Goal: Task Accomplishment & Management: Manage account settings

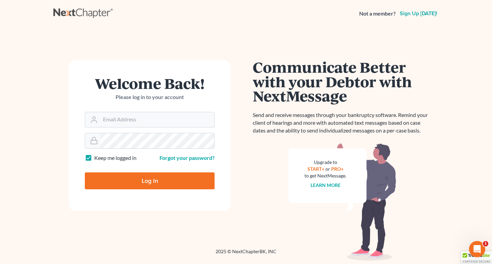
type input "[EMAIL_ADDRESS][PERSON_NAME][DOMAIN_NAME]"
click at [150, 180] on input "Log In" at bounding box center [150, 180] width 130 height 17
type input "Thinking..."
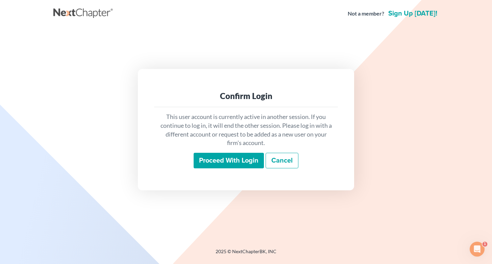
click at [240, 160] on input "Proceed with login" at bounding box center [228, 161] width 70 height 16
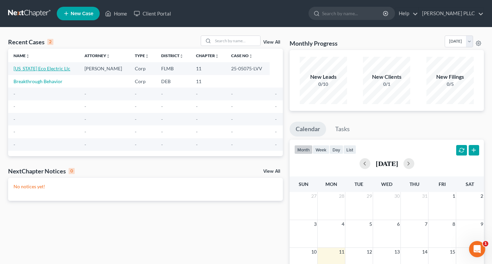
click at [27, 69] on link "Florida Eco Electric Llc" at bounding box center [42, 69] width 57 height 6
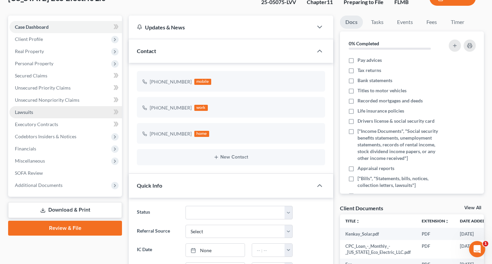
scroll to position [56, 0]
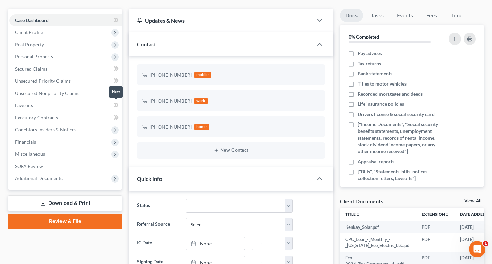
click at [114, 107] on icon at bounding box center [114, 105] width 3 height 5
click at [51, 104] on link "Lawsuits" at bounding box center [65, 105] width 112 height 12
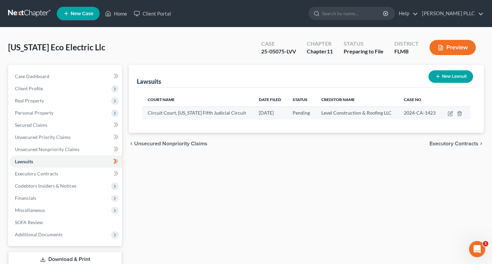
click at [203, 111] on span "Circuit Court, Florida Fifth Judicial Circuit" at bounding box center [197, 113] width 98 height 6
click at [331, 109] on td "Level Construction & Roofing LLC" at bounding box center [357, 112] width 83 height 13
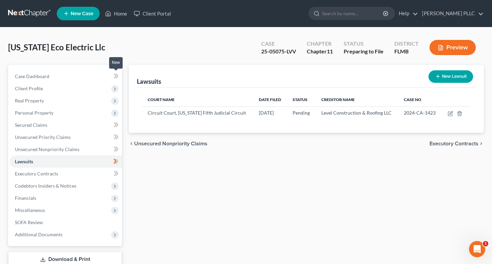
click at [116, 75] on icon at bounding box center [115, 76] width 5 height 8
click at [118, 76] on icon at bounding box center [116, 76] width 3 height 5
click at [116, 89] on icon at bounding box center [114, 88] width 5 height 5
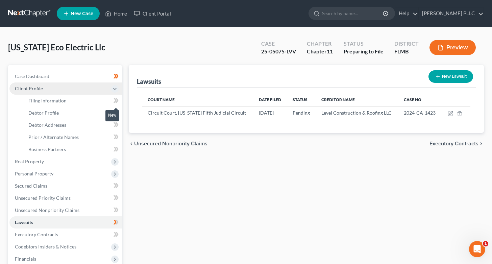
click at [116, 98] on icon at bounding box center [115, 100] width 5 height 8
click at [117, 100] on icon at bounding box center [116, 100] width 3 height 5
click at [116, 112] on icon at bounding box center [114, 112] width 3 height 5
click at [118, 113] on icon at bounding box center [116, 112] width 3 height 5
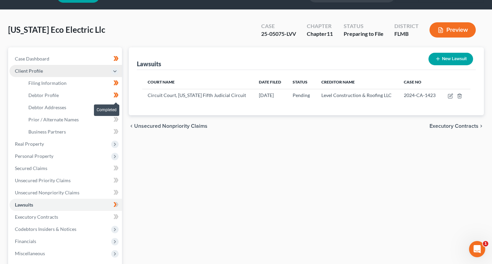
scroll to position [18, 0]
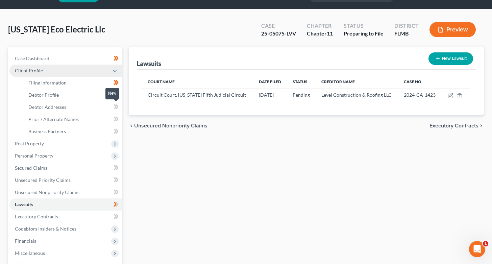
click at [115, 108] on icon at bounding box center [114, 106] width 3 height 5
click at [118, 108] on icon at bounding box center [115, 107] width 5 height 8
click at [115, 119] on icon at bounding box center [114, 118] width 3 height 5
click at [118, 119] on icon at bounding box center [116, 118] width 3 height 5
click at [112, 132] on span at bounding box center [116, 132] width 12 height 10
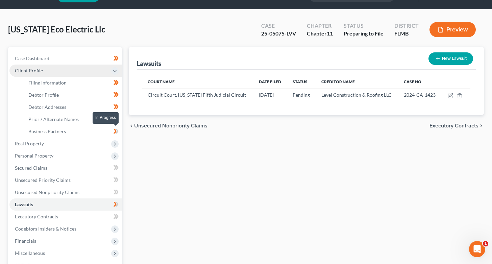
click at [118, 131] on icon at bounding box center [115, 131] width 5 height 8
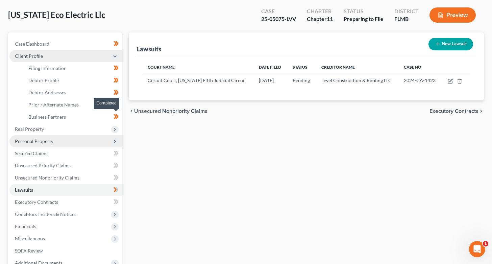
scroll to position [37, 0]
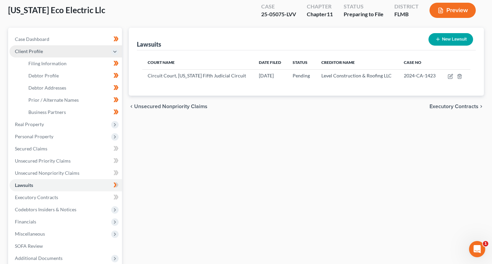
click at [117, 53] on icon at bounding box center [114, 51] width 5 height 5
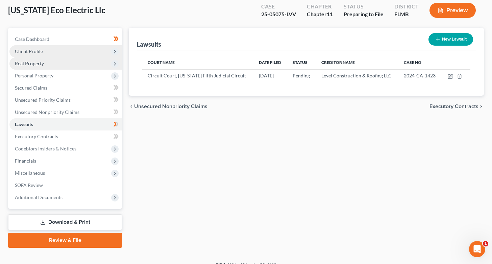
click at [114, 66] on icon at bounding box center [114, 63] width 5 height 5
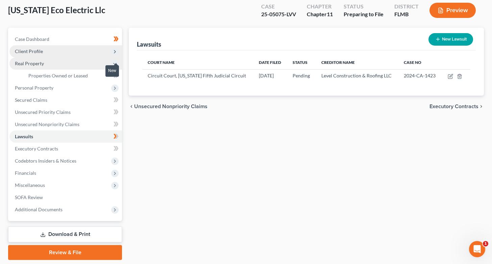
click at [115, 76] on body "Home New Case Client Portal Losey PLLC rdakis@losey.law My Account Settings Pla…" at bounding box center [246, 124] width 492 height 322
click at [117, 76] on body "Home New Case Client Portal Losey PLLC rdakis@losey.law My Account Settings Pla…" at bounding box center [246, 124] width 492 height 322
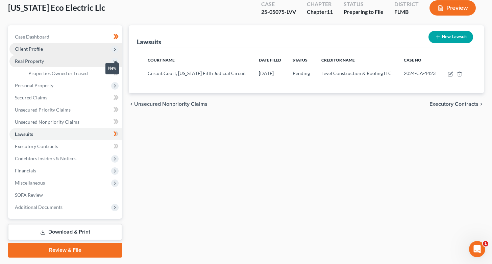
click at [115, 75] on div "New" at bounding box center [112, 69] width 14 height 16
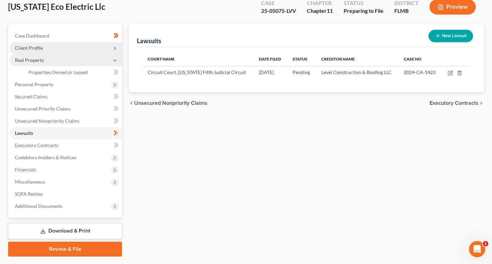
click at [124, 95] on div "Case Dashboard Payments Invoices Payments Payments Credit Report Client Profile" at bounding box center [65, 140] width 121 height 232
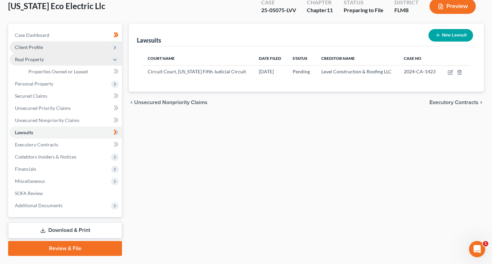
scroll to position [41, 0]
click at [114, 60] on icon at bounding box center [114, 59] width 5 height 5
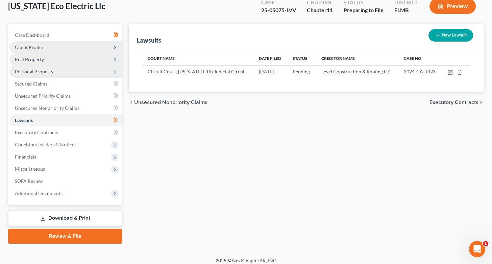
click at [115, 71] on icon at bounding box center [114, 71] width 5 height 5
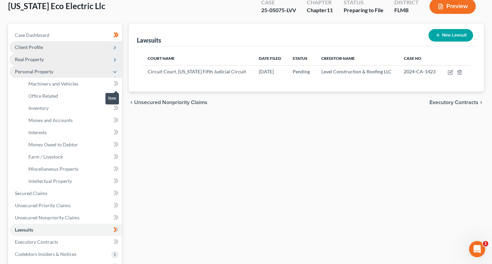
click at [116, 83] on icon at bounding box center [115, 83] width 5 height 8
click at [118, 84] on icon at bounding box center [116, 83] width 3 height 5
click at [116, 96] on icon at bounding box center [114, 95] width 3 height 5
click at [119, 96] on span at bounding box center [116, 97] width 12 height 10
click at [118, 119] on icon at bounding box center [115, 120] width 5 height 8
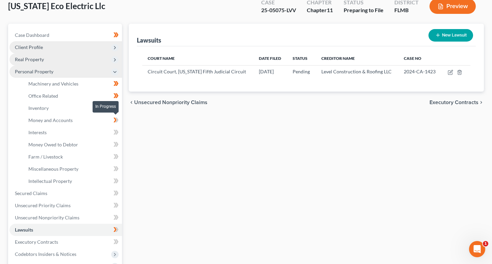
click at [118, 118] on icon at bounding box center [115, 120] width 5 height 8
click at [116, 105] on icon at bounding box center [115, 108] width 5 height 8
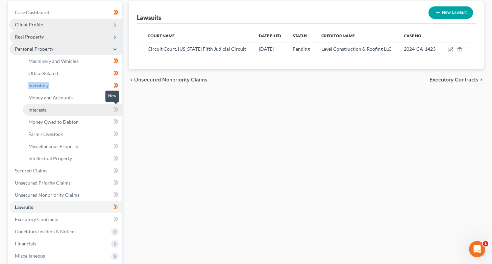
scroll to position [63, 0]
click at [116, 110] on icon at bounding box center [114, 109] width 3 height 5
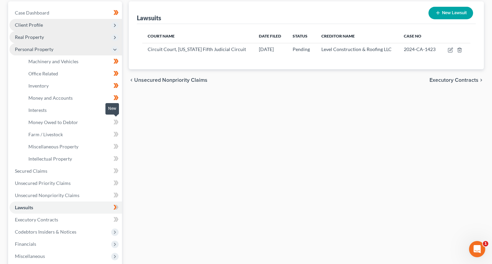
click at [115, 120] on icon at bounding box center [116, 122] width 3 height 5
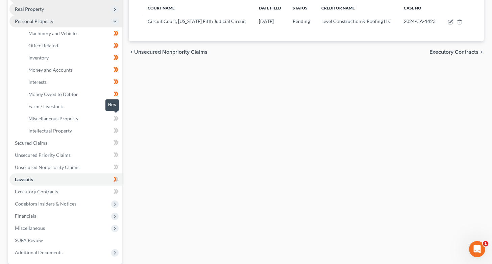
scroll to position [92, 0]
click at [116, 105] on icon at bounding box center [114, 105] width 3 height 5
click at [116, 108] on icon at bounding box center [116, 105] width 3 height 5
click at [114, 117] on icon at bounding box center [114, 117] width 3 height 5
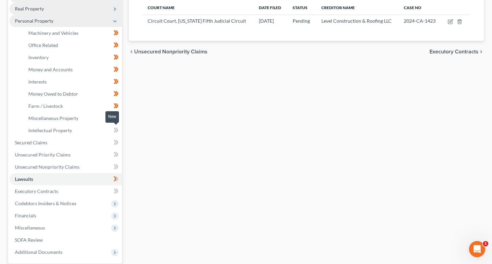
click at [117, 130] on icon at bounding box center [116, 130] width 3 height 5
click at [116, 142] on icon at bounding box center [115, 142] width 5 height 8
click at [116, 153] on icon at bounding box center [116, 154] width 3 height 5
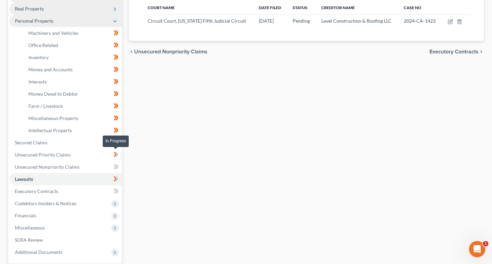
click at [116, 154] on icon at bounding box center [115, 154] width 5 height 8
click at [115, 166] on icon at bounding box center [114, 166] width 3 height 5
drag, startPoint x: 117, startPoint y: 166, endPoint x: 117, endPoint y: 169, distance: 3.4
click at [117, 166] on icon at bounding box center [116, 166] width 3 height 5
click at [117, 180] on icon at bounding box center [116, 178] width 3 height 5
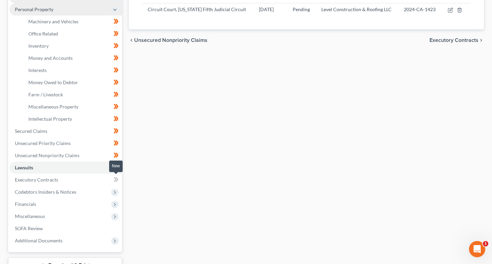
scroll to position [105, 0]
click at [117, 180] on icon at bounding box center [115, 178] width 5 height 8
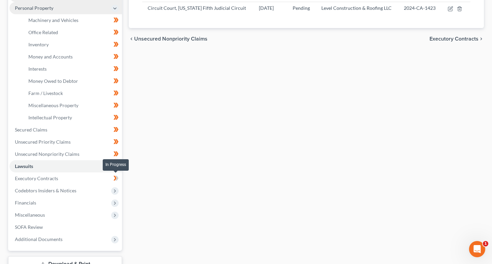
click at [118, 180] on icon at bounding box center [115, 178] width 5 height 8
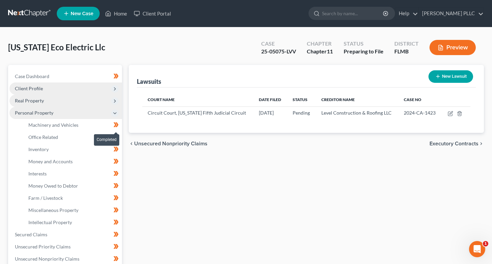
scroll to position [0, 0]
click at [115, 115] on icon at bounding box center [114, 112] width 5 height 5
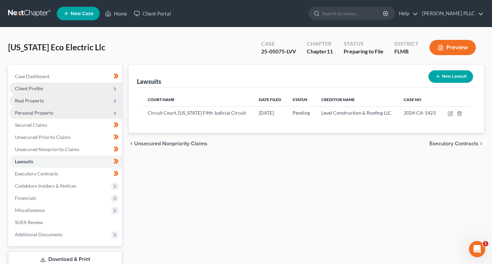
scroll to position [1, 0]
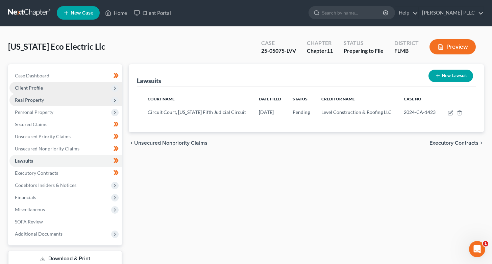
click at [114, 100] on icon at bounding box center [114, 100] width 5 height 5
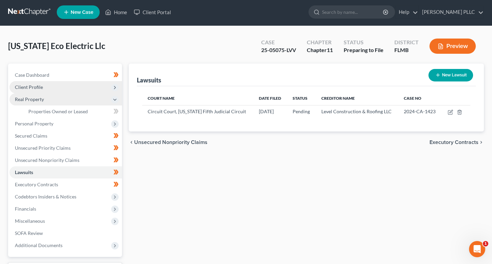
click at [116, 111] on body "Home New Case Client Portal Losey PLLC rdakis@losey.law My Account Settings Pla…" at bounding box center [246, 160] width 492 height 322
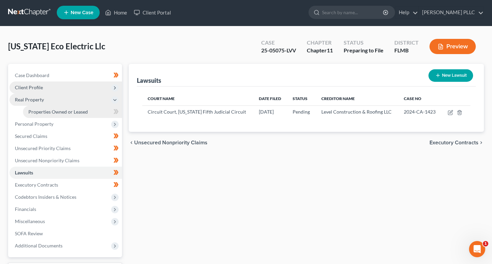
click at [88, 111] on link "Properties Owned or Leased" at bounding box center [72, 112] width 99 height 12
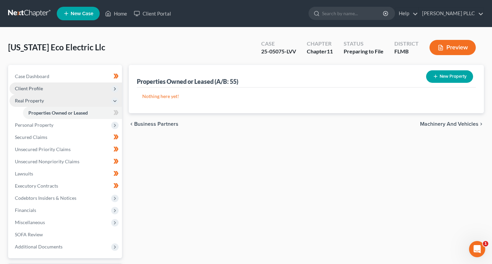
click at [115, 101] on icon at bounding box center [114, 100] width 5 height 5
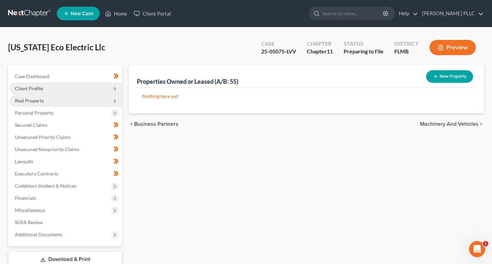
click at [113, 101] on icon at bounding box center [114, 100] width 5 height 5
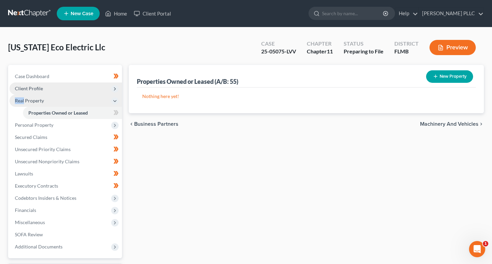
click at [113, 101] on icon at bounding box center [114, 100] width 5 height 5
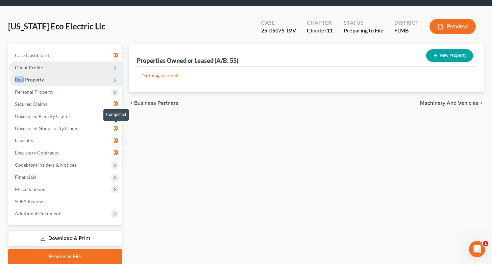
scroll to position [21, 0]
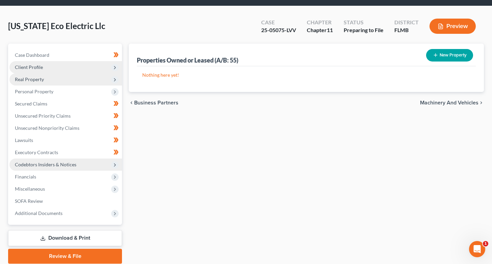
drag, startPoint x: 112, startPoint y: 165, endPoint x: 112, endPoint y: 170, distance: 5.1
click at [112, 165] on icon at bounding box center [114, 164] width 5 height 5
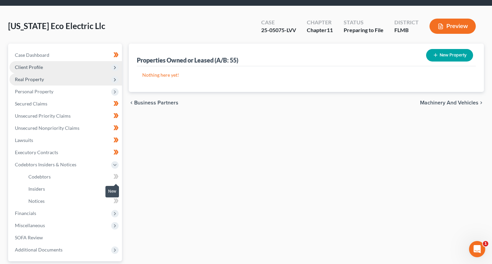
click at [116, 178] on icon at bounding box center [115, 176] width 5 height 8
click at [118, 177] on icon at bounding box center [115, 176] width 5 height 8
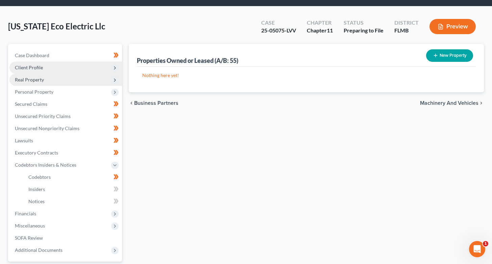
scroll to position [21, 0]
click at [116, 188] on icon at bounding box center [114, 188] width 3 height 5
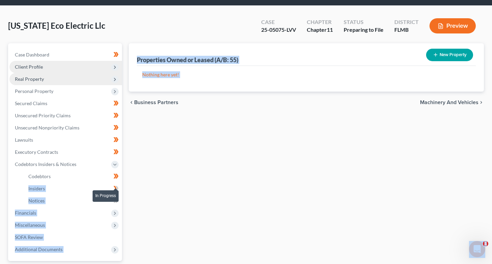
click at [118, 188] on icon at bounding box center [115, 188] width 5 height 8
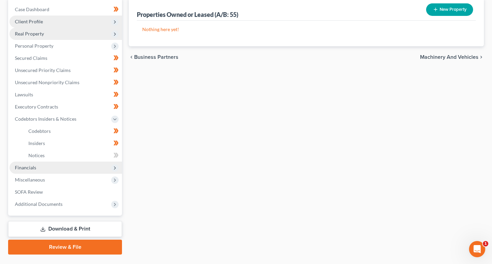
scroll to position [68, 0]
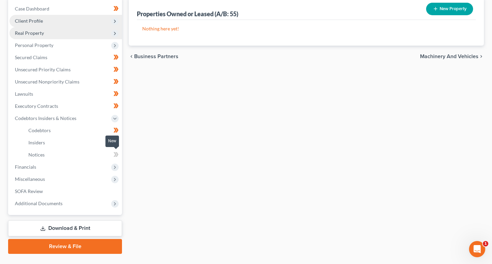
click at [115, 154] on icon at bounding box center [115, 154] width 5 height 8
click at [116, 155] on icon at bounding box center [115, 154] width 5 height 8
click at [115, 165] on icon at bounding box center [114, 166] width 5 height 5
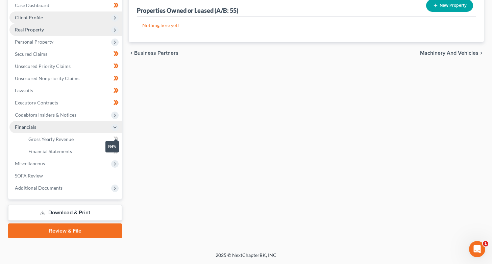
scroll to position [71, 0]
click at [116, 138] on icon at bounding box center [114, 138] width 3 height 5
click at [116, 138] on icon at bounding box center [116, 138] width 3 height 5
click at [115, 151] on body "Home New Case Client Portal Losey PLLC rdakis@losey.law My Account Settings Pla…" at bounding box center [246, 96] width 492 height 335
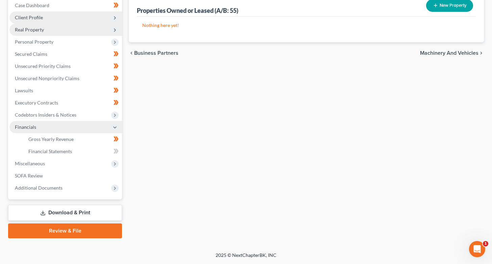
scroll to position [71, 0]
click at [117, 151] on body "Home New Case Client Portal Losey PLLC rdakis@losey.law My Account Settings Pla…" at bounding box center [246, 96] width 492 height 335
click at [115, 151] on body "Home New Case Client Portal Losey PLLC rdakis@losey.law My Account Settings Pla…" at bounding box center [246, 96] width 492 height 335
click at [114, 129] on icon at bounding box center [114, 127] width 5 height 5
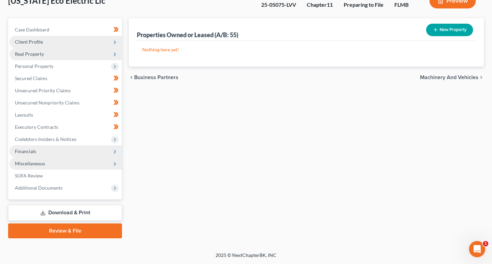
scroll to position [47, 0]
click at [115, 164] on icon at bounding box center [114, 163] width 5 height 5
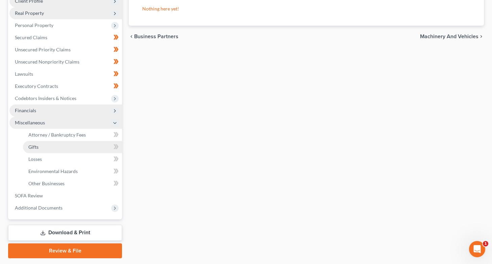
scroll to position [88, 0]
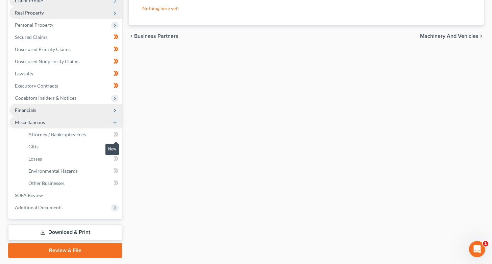
click at [116, 134] on icon at bounding box center [114, 134] width 3 height 5
click at [0, 0] on icon at bounding box center [0, 0] width 0 height 0
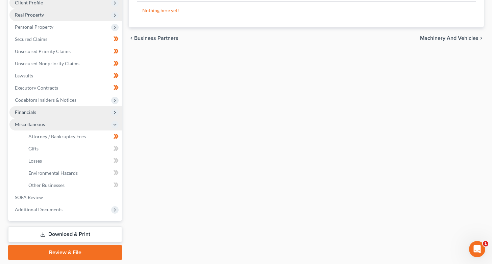
scroll to position [85, 0]
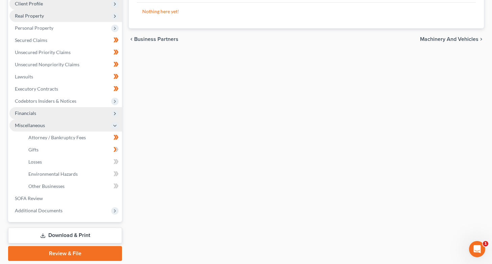
click at [116, 148] on icon at bounding box center [115, 149] width 5 height 8
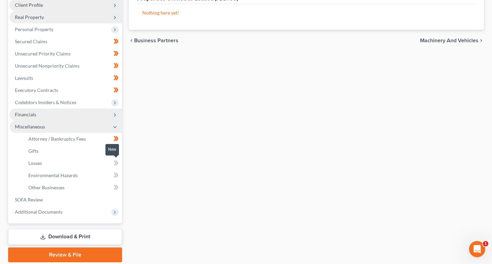
click at [116, 163] on icon at bounding box center [114, 162] width 3 height 5
click at [117, 163] on icon at bounding box center [116, 162] width 3 height 5
click at [116, 172] on icon at bounding box center [115, 175] width 5 height 8
drag, startPoint x: 116, startPoint y: 173, endPoint x: 116, endPoint y: 178, distance: 4.7
click at [116, 173] on icon at bounding box center [116, 175] width 3 height 5
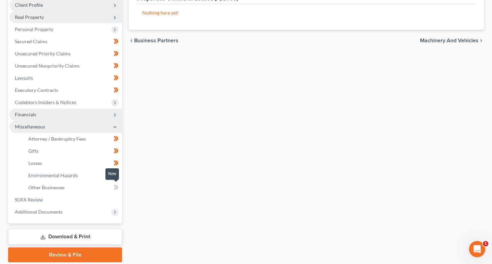
click at [116, 184] on icon at bounding box center [115, 187] width 5 height 8
click at [117, 185] on icon at bounding box center [115, 187] width 5 height 8
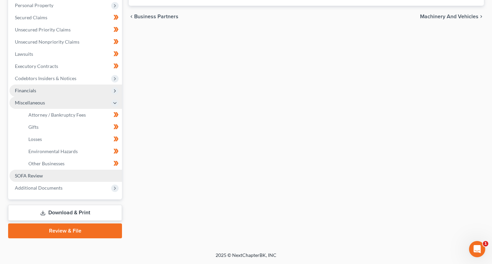
scroll to position [107, 0]
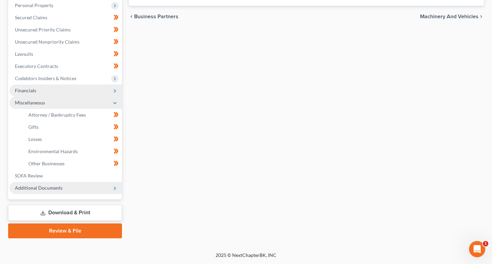
click at [115, 186] on icon at bounding box center [114, 187] width 5 height 5
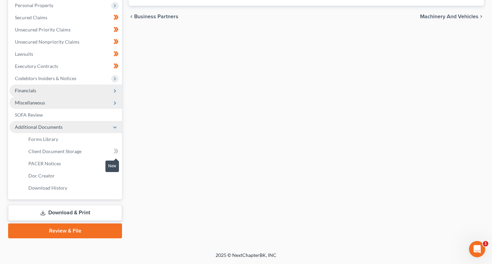
click at [115, 149] on icon at bounding box center [114, 151] width 3 height 5
drag, startPoint x: 117, startPoint y: 150, endPoint x: 113, endPoint y: 150, distance: 4.1
click at [117, 150] on icon at bounding box center [116, 151] width 3 height 5
click at [51, 142] on link "Forms Library" at bounding box center [72, 139] width 99 height 12
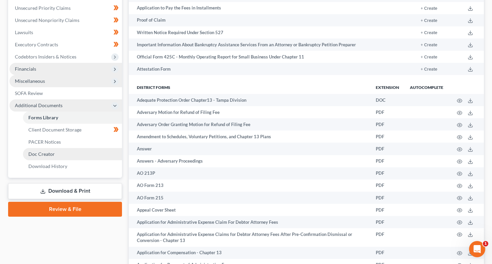
scroll to position [131, 0]
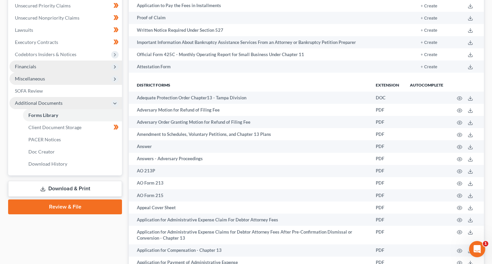
click at [77, 205] on link "Review & File" at bounding box center [65, 206] width 114 height 15
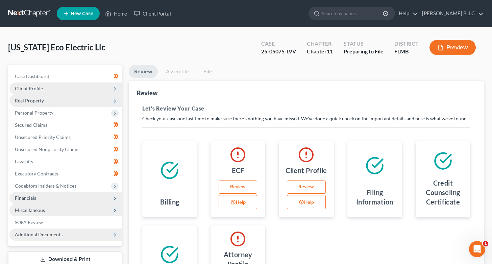
drag, startPoint x: 369, startPoint y: 50, endPoint x: 333, endPoint y: 61, distance: 38.5
click at [368, 50] on div "Preparing to File" at bounding box center [363, 52] width 40 height 8
click at [60, 75] on link "Case Dashboard" at bounding box center [65, 76] width 112 height 12
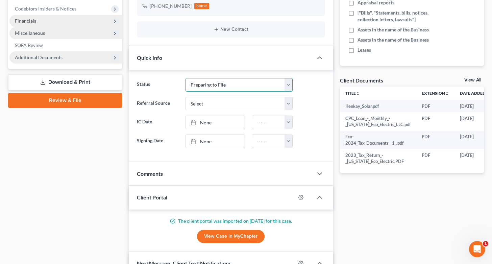
scroll to position [176, 0]
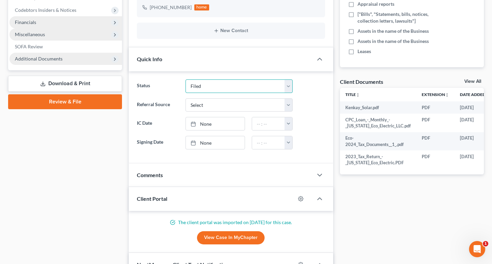
select select "7"
click at [314, 92] on div "Status Discharged Discharged & Reported Discharge Litigation Dismissal Notice D…" at bounding box center [230, 86] width 195 height 14
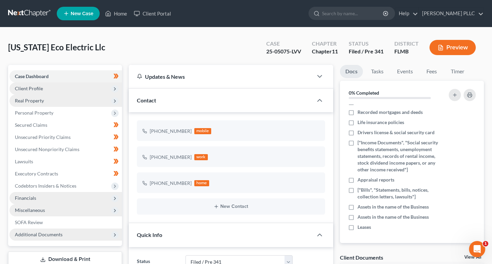
scroll to position [0, 0]
click at [235, 46] on div "Florida Eco Electric Llc Upgraded Case 25-05075-LVV Chapter Chapter 11 Status F…" at bounding box center [245, 49] width 475 height 29
click at [376, 14] on input "search" at bounding box center [353, 13] width 62 height 12
type input "suggestion of bankruptcy"
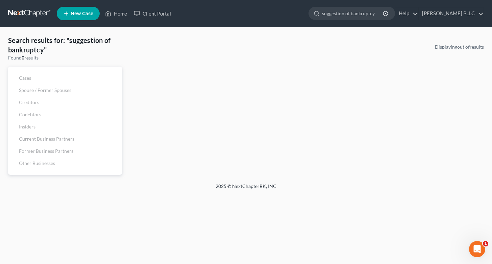
select select "7"
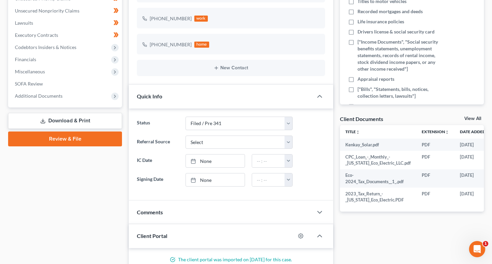
scroll to position [148, 0]
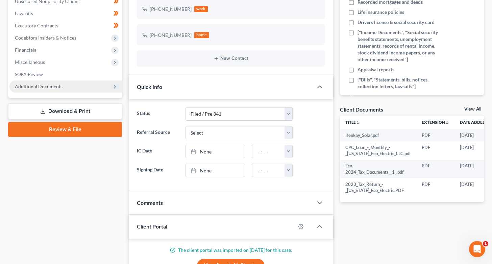
click at [27, 87] on span "Additional Documents" at bounding box center [39, 86] width 48 height 6
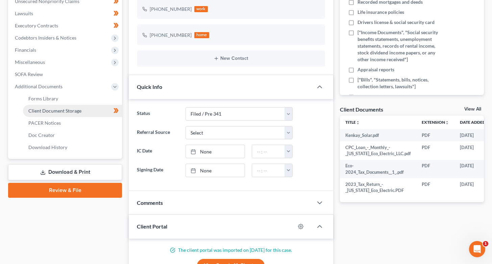
scroll to position [163, 0]
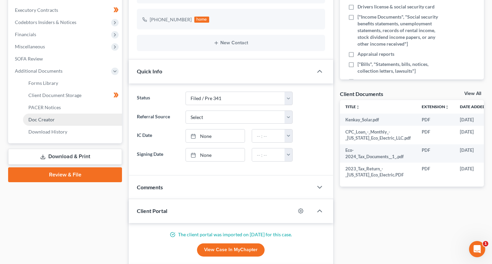
click at [41, 121] on span "Doc Creator" at bounding box center [41, 119] width 26 height 6
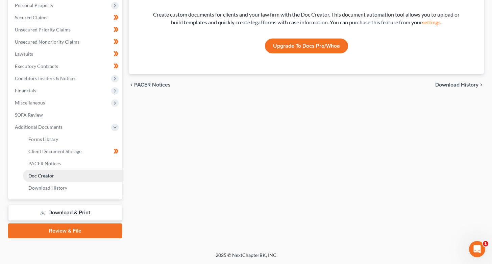
scroll to position [107, 0]
click at [46, 140] on span "Forms Library" at bounding box center [43, 139] width 30 height 6
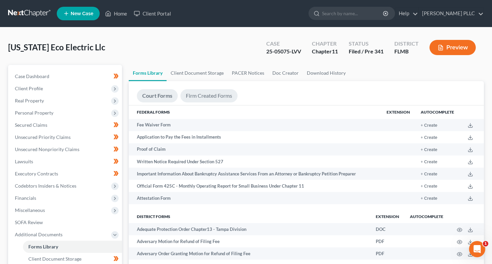
click at [197, 97] on link "Firm Created Forms" at bounding box center [208, 95] width 57 height 13
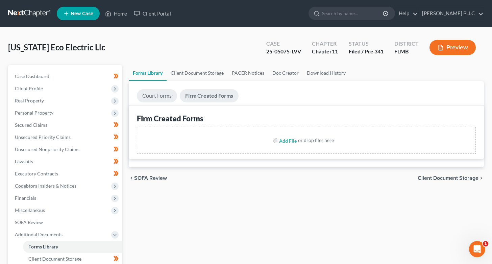
click at [166, 93] on link "Court Forms" at bounding box center [157, 95] width 40 height 13
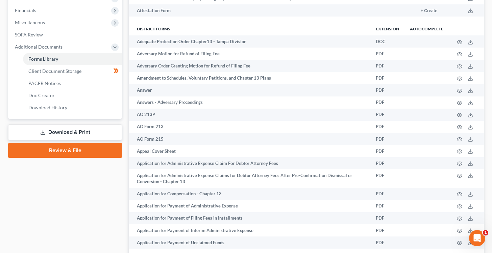
scroll to position [424, 0]
